Goal: Information Seeking & Learning: Find specific fact

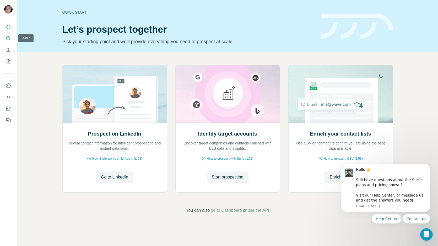
click at [6, 39] on icon "Search" at bounding box center [8, 38] width 5 height 5
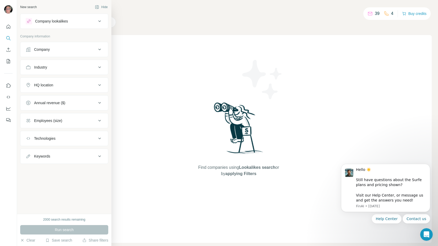
click at [69, 49] on div "Company" at bounding box center [61, 49] width 71 height 5
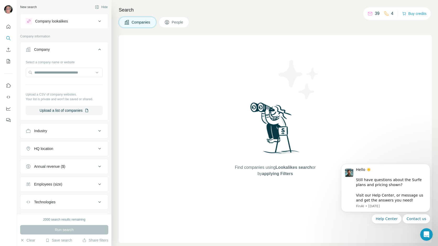
click at [70, 49] on div "Company" at bounding box center [61, 49] width 71 height 5
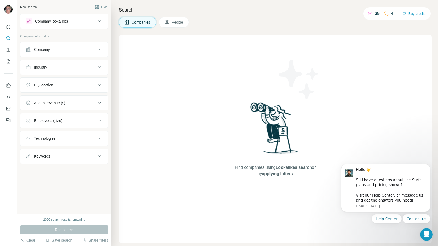
click at [69, 66] on div "Industry" at bounding box center [61, 67] width 71 height 5
click at [76, 105] on div "Annual revenue ($)" at bounding box center [61, 102] width 71 height 5
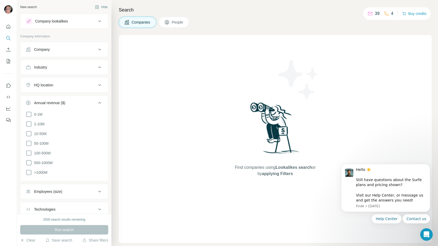
click at [76, 105] on div "Annual revenue ($)" at bounding box center [61, 102] width 71 height 5
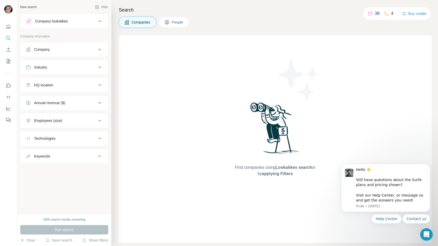
click at [176, 20] on span "People" at bounding box center [178, 22] width 12 height 5
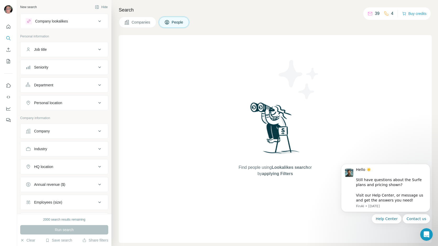
click at [69, 49] on div "Job title" at bounding box center [61, 49] width 71 height 5
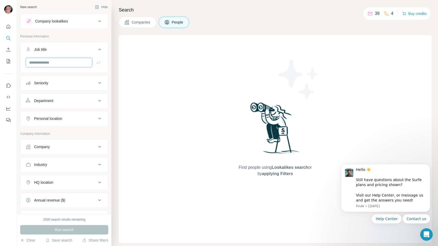
click at [61, 65] on input "text" at bounding box center [59, 62] width 67 height 9
type input "**********"
click at [100, 63] on icon "button" at bounding box center [98, 62] width 5 height 5
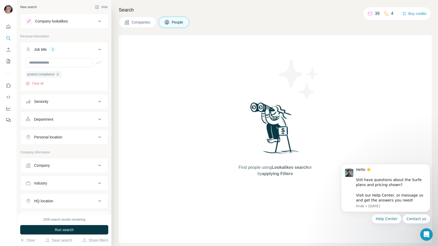
click at [66, 139] on div "Personal location" at bounding box center [61, 137] width 71 height 5
click at [61, 151] on input "text" at bounding box center [64, 150] width 77 height 9
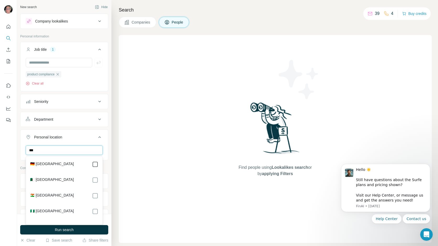
type input "***"
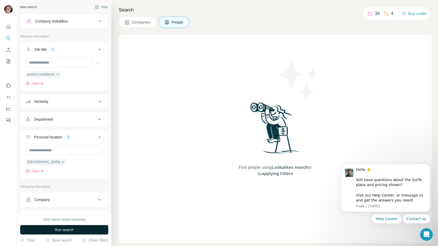
click at [68, 231] on span "Run search" at bounding box center [64, 230] width 19 height 5
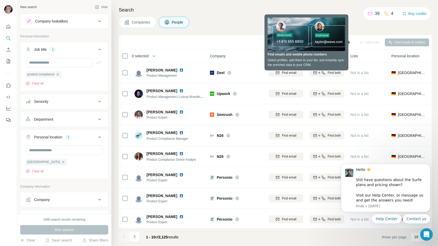
click at [371, 30] on div "Search Companies People Sync to Pipedrive Add to list Find emails & mobiles 0 s…" at bounding box center [274, 123] width 327 height 246
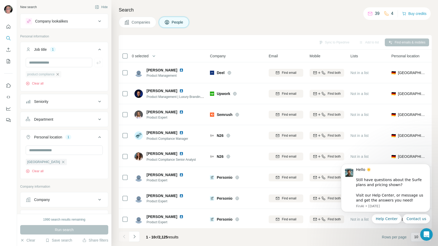
click at [60, 75] on icon "button" at bounding box center [58, 74] width 4 height 4
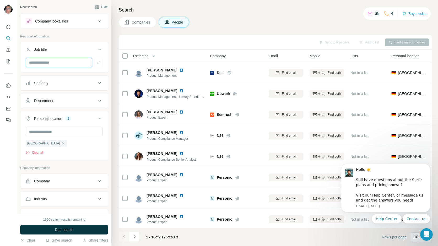
click at [56, 65] on input "text" at bounding box center [59, 62] width 67 height 9
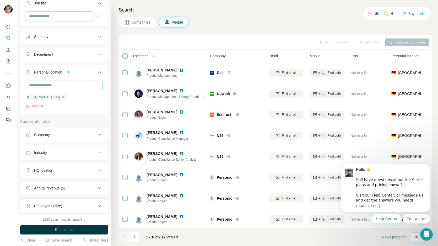
scroll to position [97, 0]
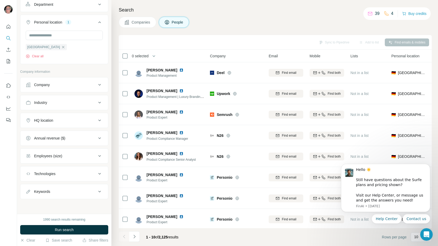
click at [46, 189] on div "Keywords" at bounding box center [42, 191] width 16 height 5
click at [46, 206] on input "text" at bounding box center [59, 204] width 67 height 9
type input "**********"
click at [57, 232] on span "Run search" at bounding box center [64, 230] width 19 height 5
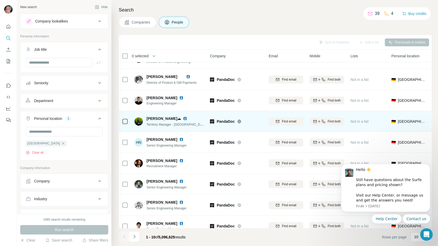
scroll to position [44, 0]
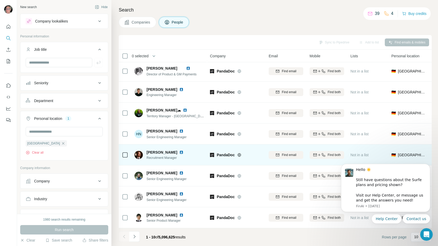
click at [153, 152] on span "[PERSON_NAME]" at bounding box center [162, 152] width 31 height 5
click at [168, 153] on span "[PERSON_NAME]" at bounding box center [162, 152] width 31 height 5
